Goal: Information Seeking & Learning: Find specific fact

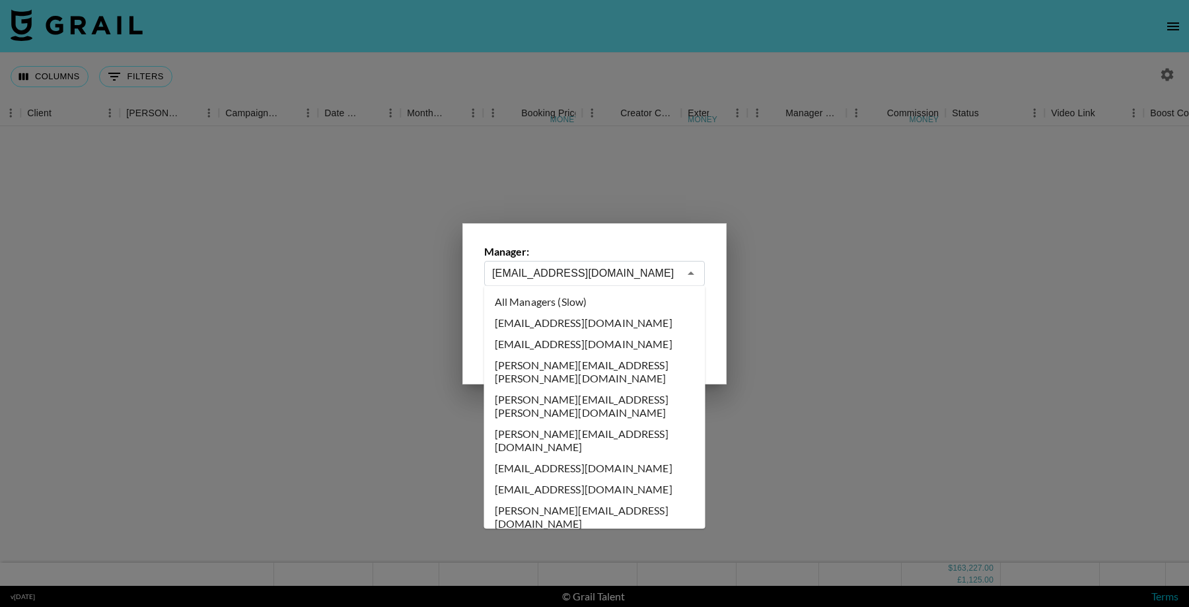
select select "[DATE]"
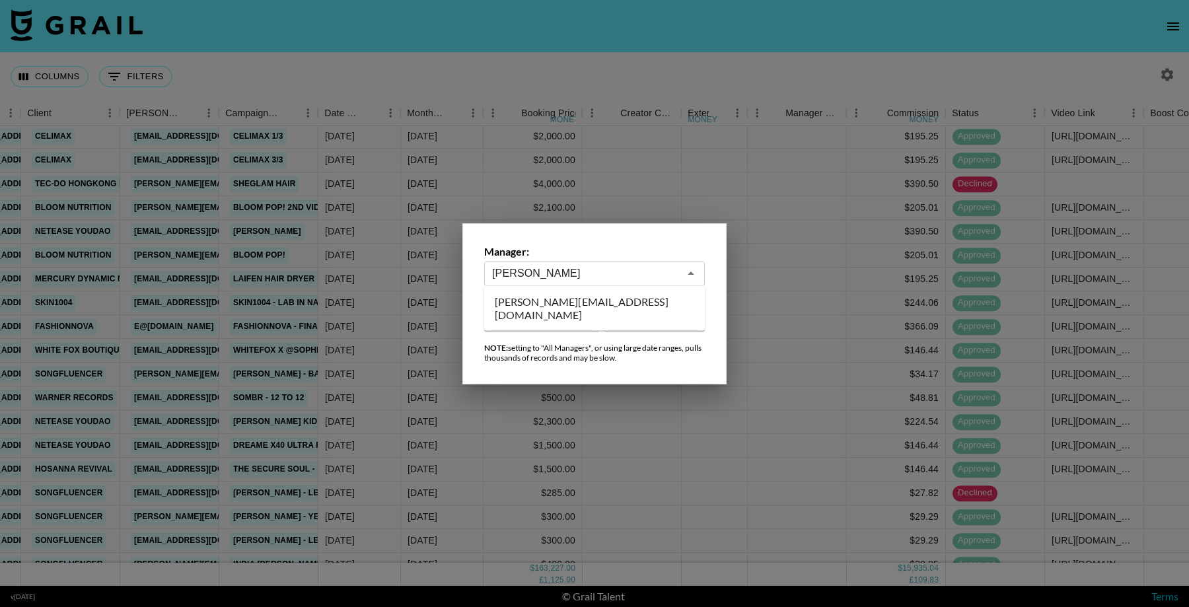
click at [552, 297] on li "[PERSON_NAME][EMAIL_ADDRESS][DOMAIN_NAME]" at bounding box center [594, 308] width 221 height 34
type input "[PERSON_NAME][EMAIL_ADDRESS][DOMAIN_NAME]"
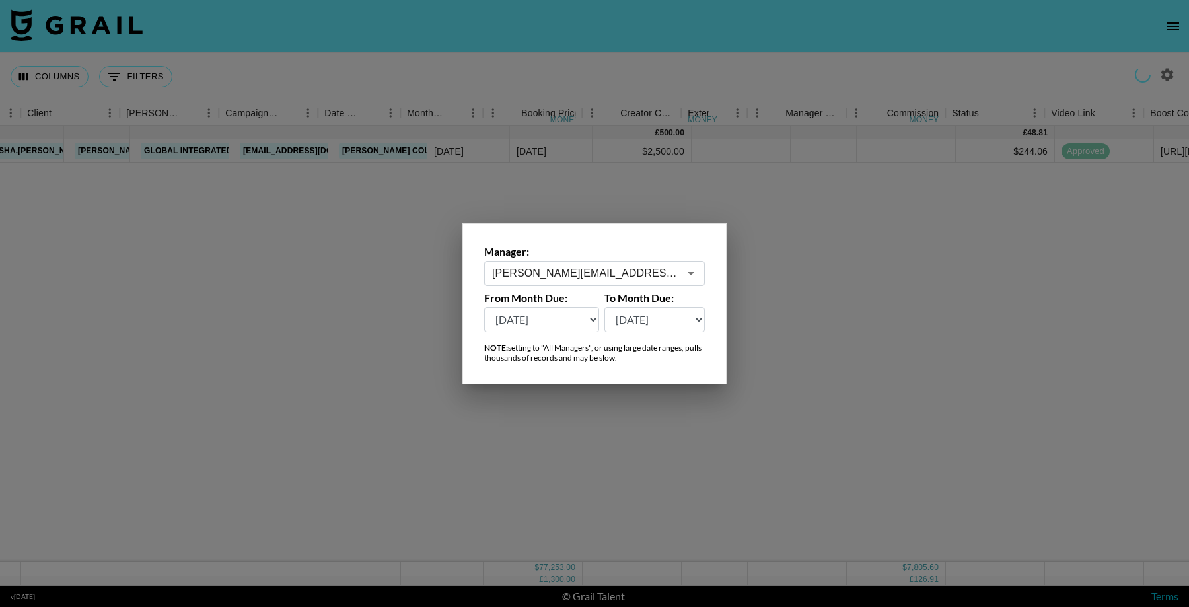
scroll to position [0, 418]
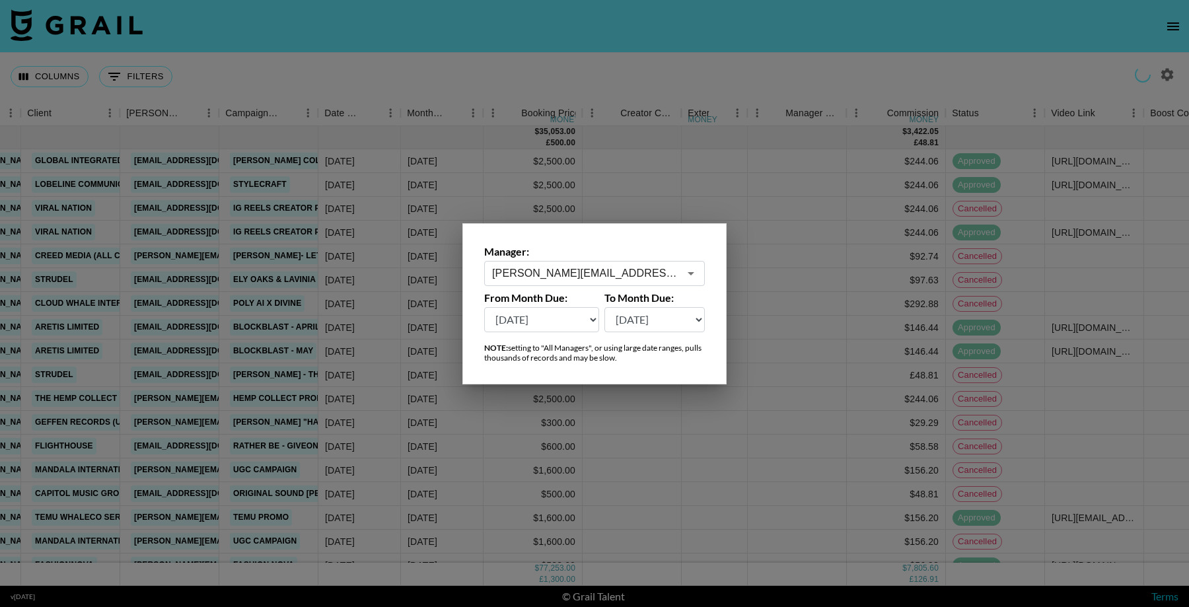
click at [813, 277] on div at bounding box center [594, 303] width 1189 height 607
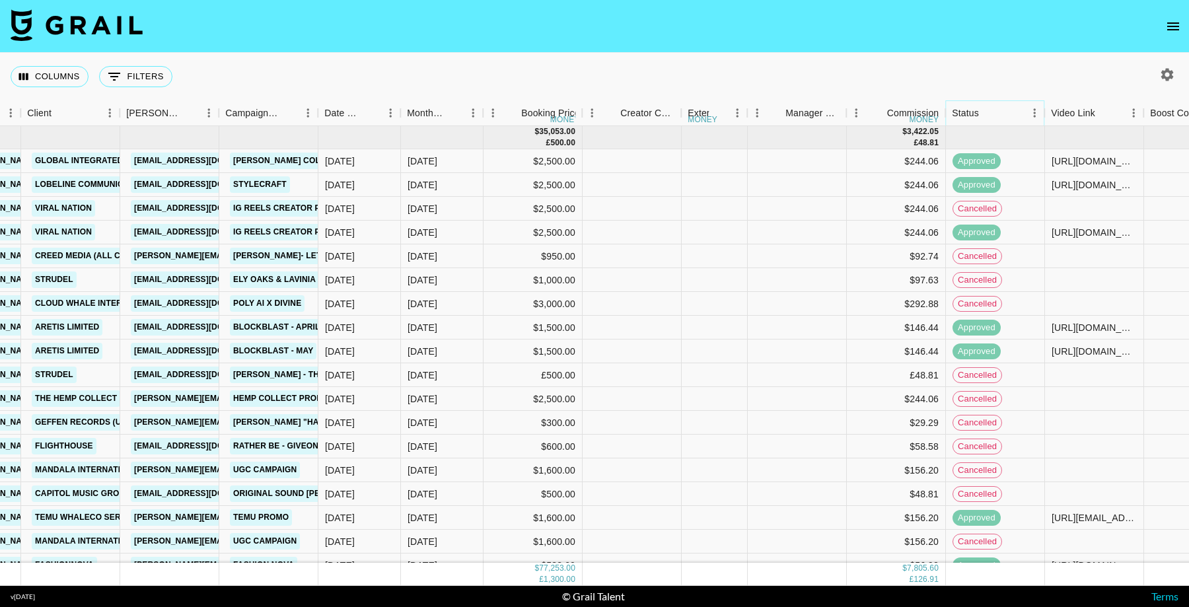
click at [1035, 109] on icon "Menu" at bounding box center [1035, 112] width 2 height 9
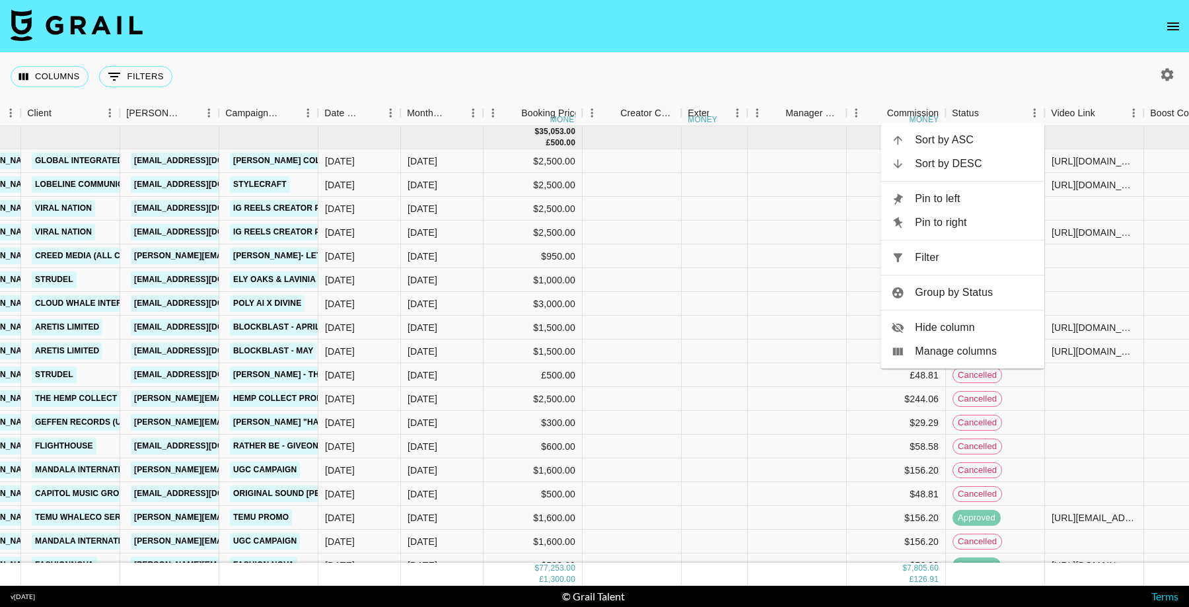
click at [925, 272] on ul "Sort by ASC Sort by DESC Pin to left Pin to right Filter Group by Status Hide c…" at bounding box center [963, 246] width 164 height 246
click at [924, 261] on span "Filter" at bounding box center [974, 258] width 119 height 16
select select "status"
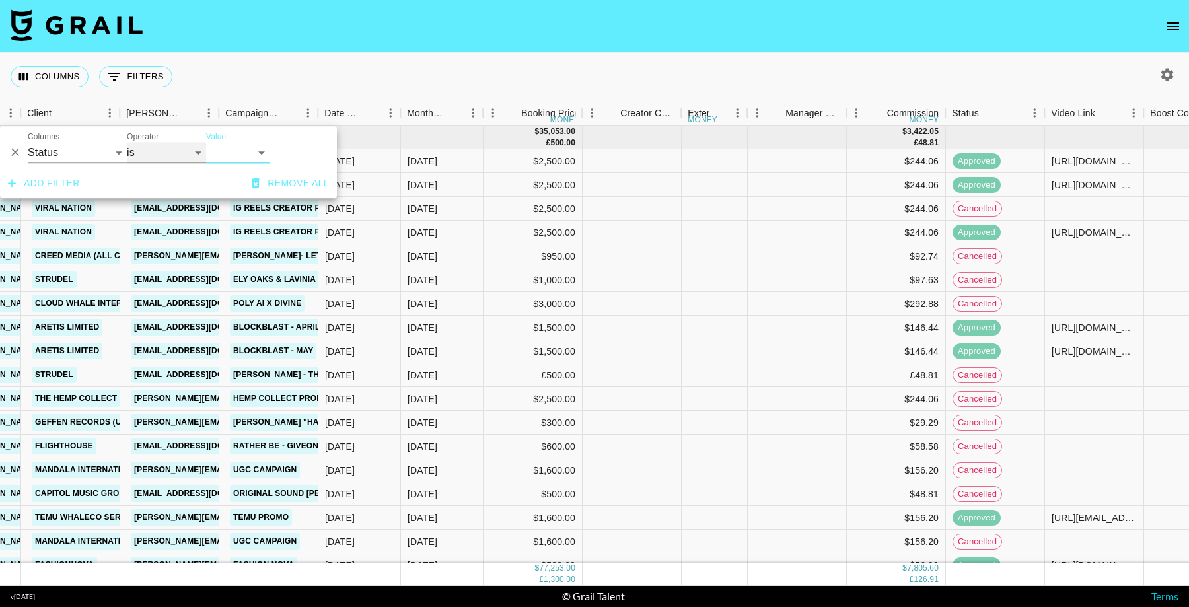
click at [168, 155] on select "is is not is any of is not any of" at bounding box center [166, 152] width 79 height 21
select select "not"
click at [244, 159] on select "confirmed declined draft posted approved cancelled badDebt" at bounding box center [237, 152] width 63 height 21
select select "cancelled"
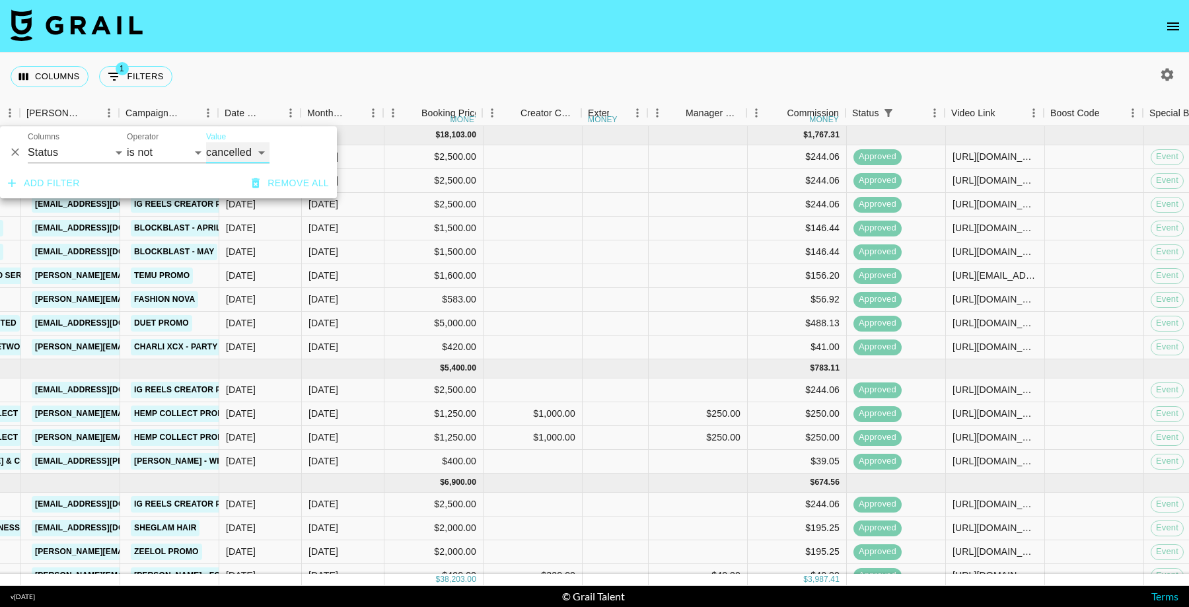
scroll to position [0, 519]
click at [1035, 108] on icon "Menu" at bounding box center [1033, 112] width 13 height 13
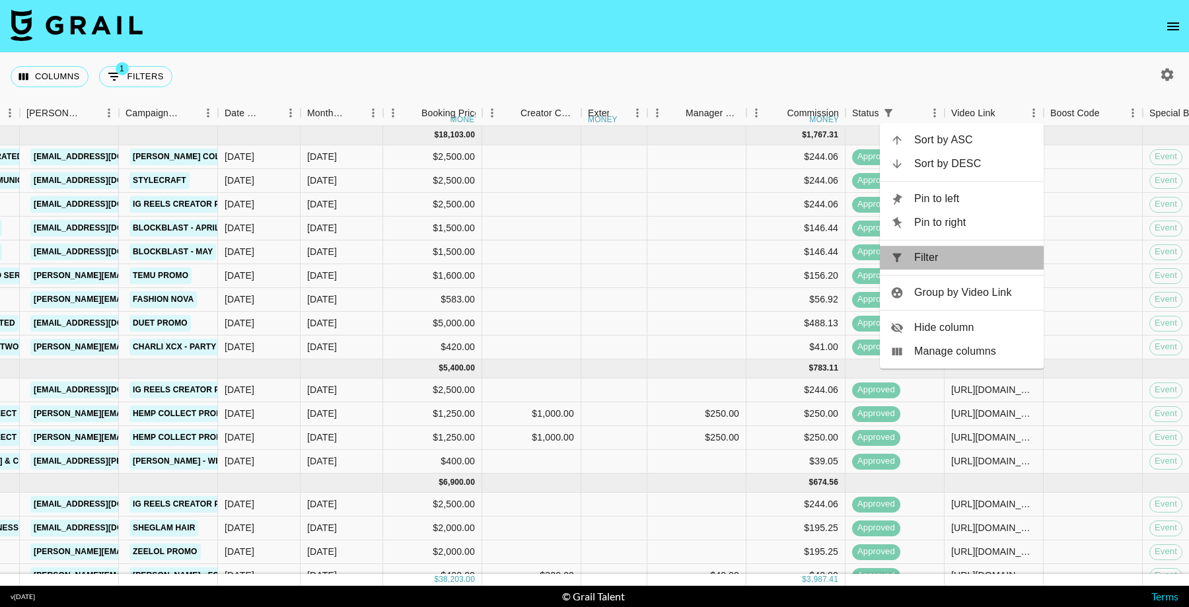
click at [947, 260] on span "Filter" at bounding box center [973, 258] width 119 height 16
select select "status"
select select "not"
select select "cancelled"
select select "videoLink"
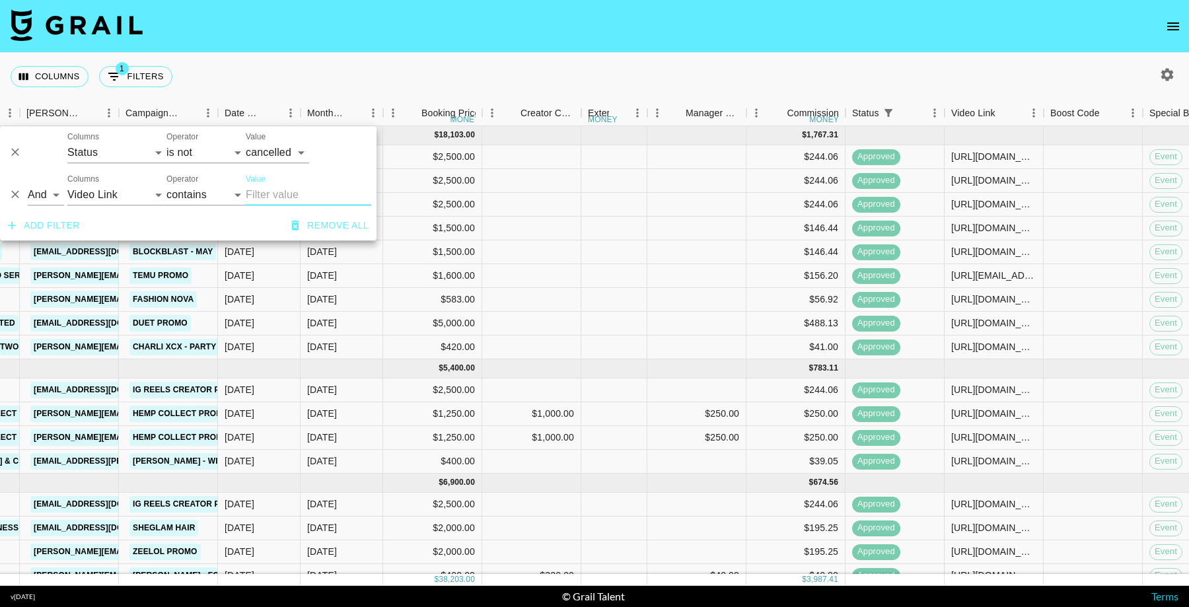
click at [200, 209] on div "And Or Columns Grail Platform ID Airtable ID Talent Manager Client [PERSON_NAME…" at bounding box center [188, 189] width 377 height 42
click at [198, 194] on select "contains equals starts with ends with is empty is not empty is any of" at bounding box center [206, 194] width 79 height 21
select select "isEmpty"
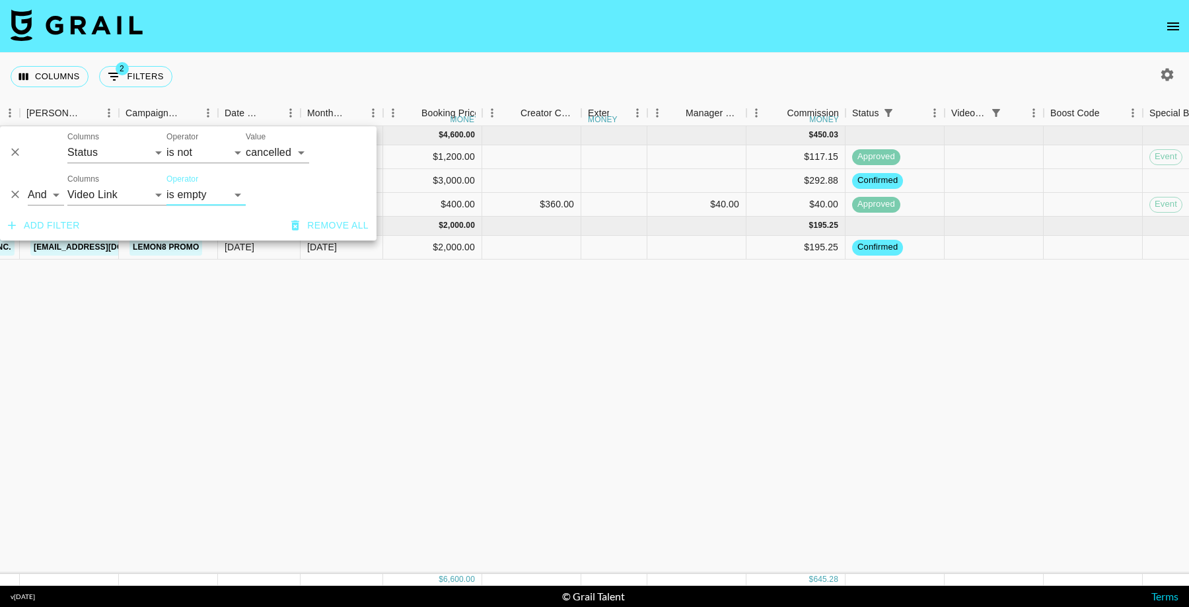
click at [998, 351] on div "[DATE] ( 3 ) $ 4,600.00 $ 450.03 recRB1nO3iRRiR8wX anaisha.torres [EMAIL_ADDRES…" at bounding box center [784, 350] width 2607 height 448
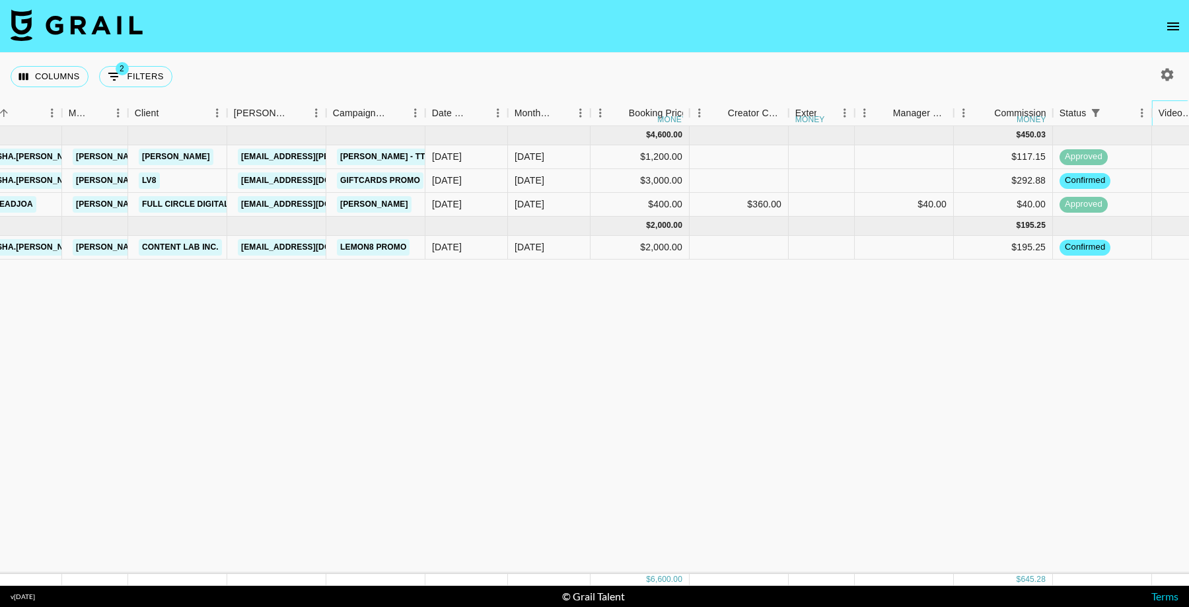
scroll to position [0, 649]
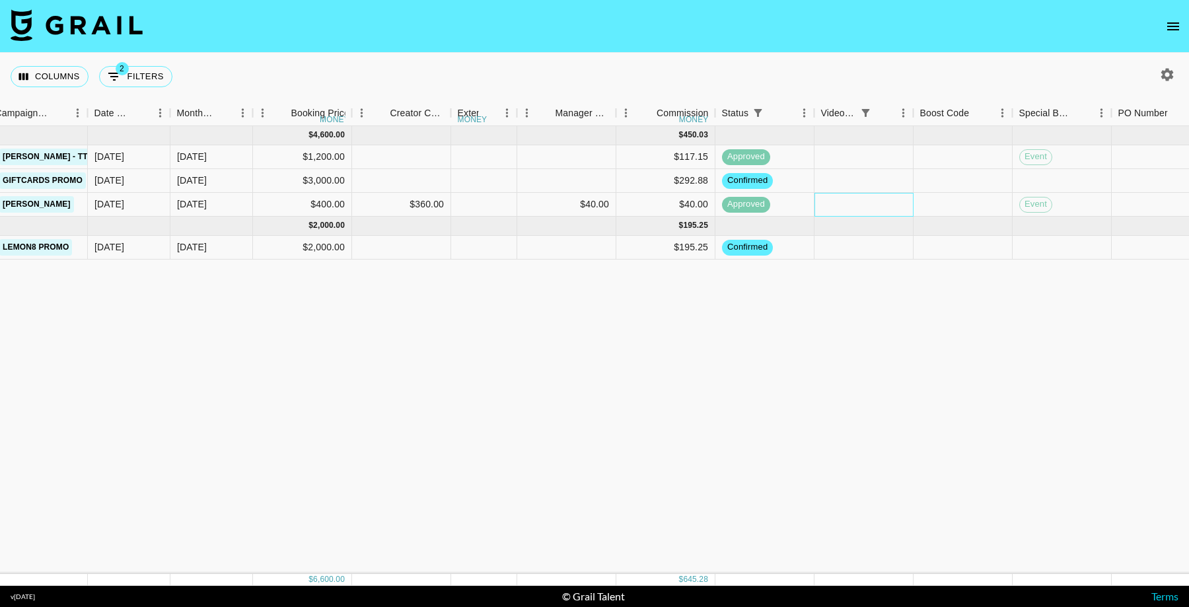
click at [874, 212] on div at bounding box center [864, 205] width 99 height 24
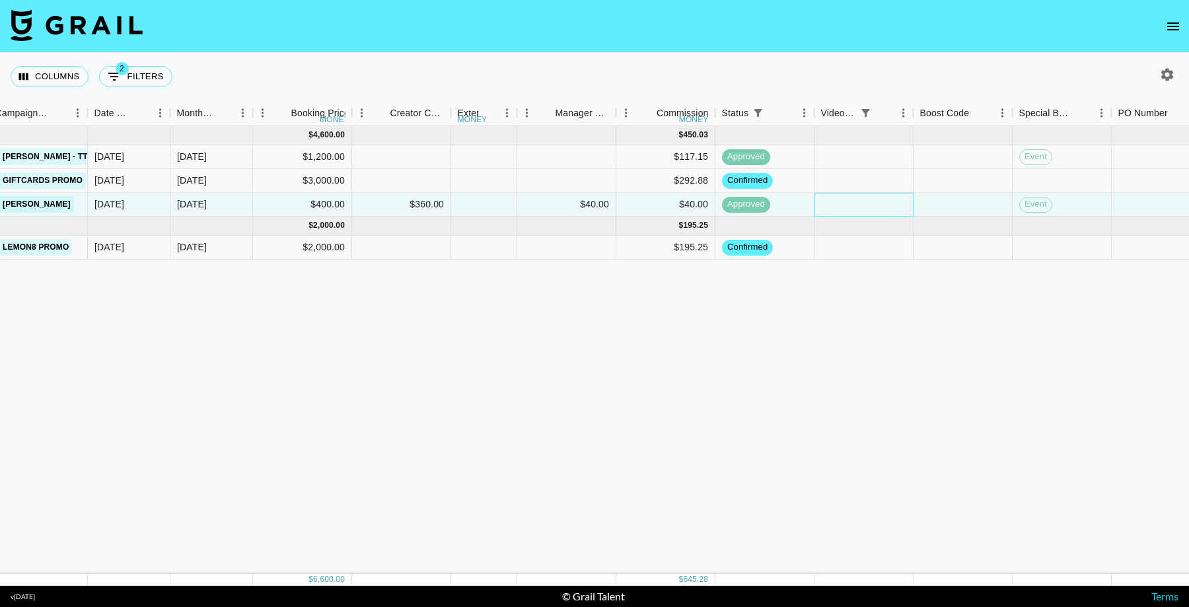
click at [874, 212] on div at bounding box center [864, 205] width 99 height 24
type input "[URL][DOMAIN_NAME]"
click at [872, 317] on div "[DATE] ( 3 ) $ 4,600.00 $ 450.03 recRB1nO3iRRiR8wX anaisha.torres [EMAIL_ADDRES…" at bounding box center [654, 350] width 2607 height 448
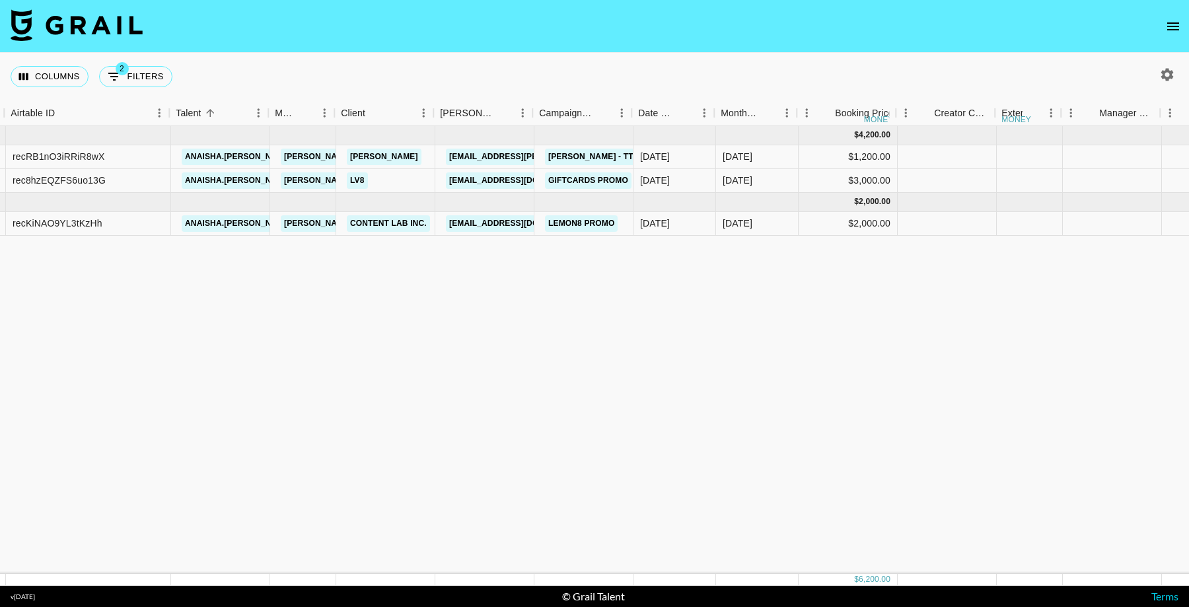
scroll to position [0, 104]
